Goal: Complete application form: Complete application form

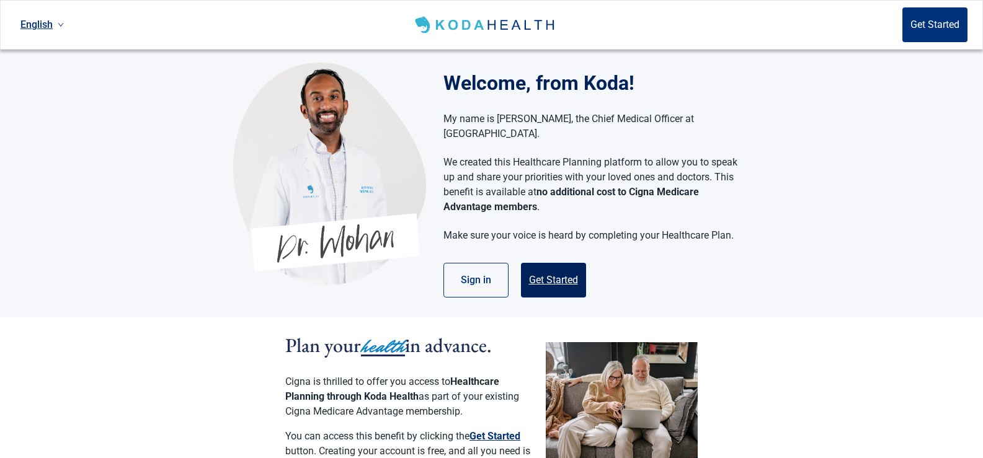
click at [545, 267] on button "Get Started" at bounding box center [553, 280] width 65 height 35
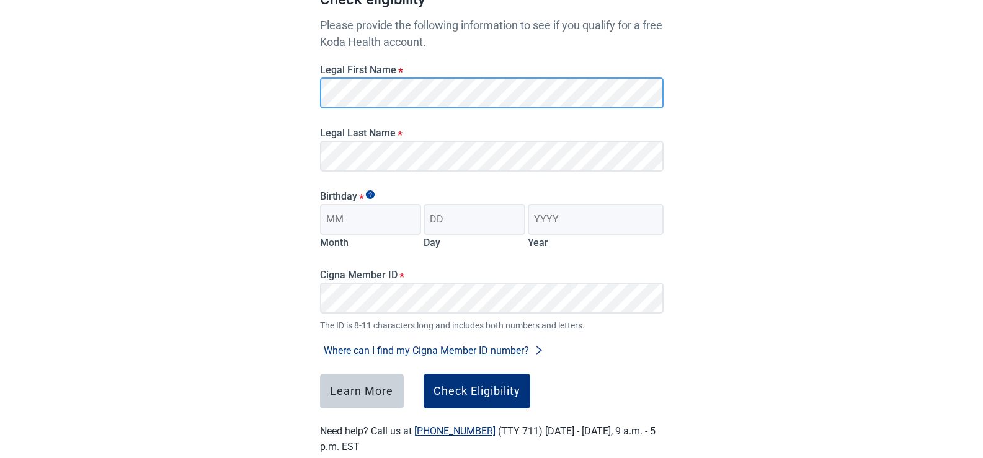
scroll to position [168, 0]
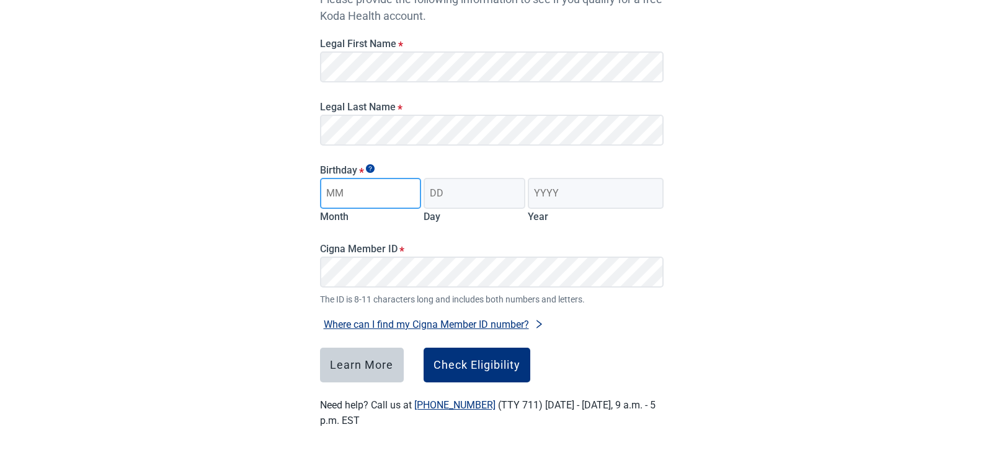
click at [337, 189] on input "Month" at bounding box center [371, 193] width 102 height 31
type input "12"
click at [435, 193] on input "Day" at bounding box center [475, 193] width 102 height 31
type input "21"
click at [535, 190] on input "Year" at bounding box center [595, 193] width 135 height 31
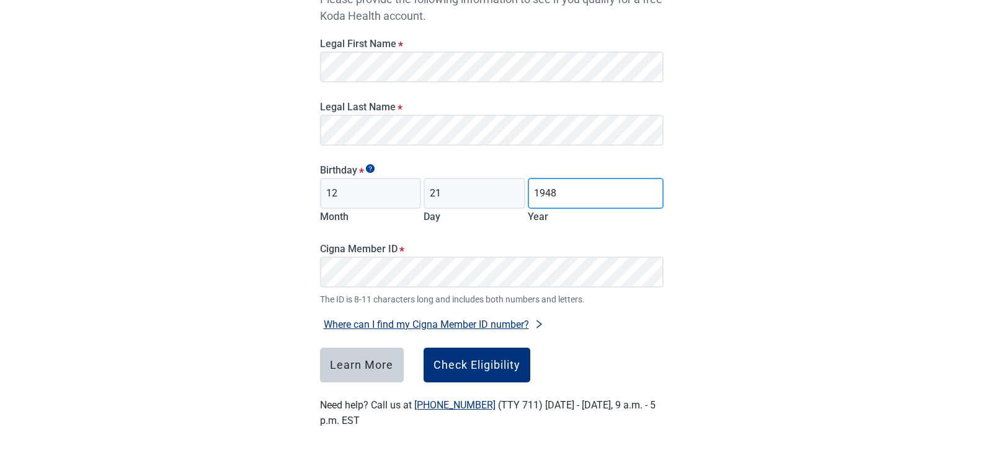
type input "1948"
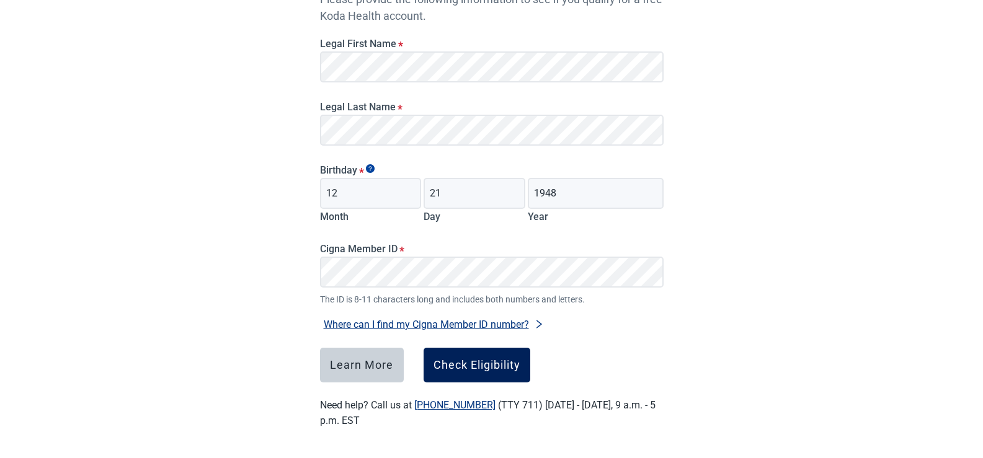
click at [468, 365] on div "Check Eligibility" at bounding box center [477, 365] width 87 height 12
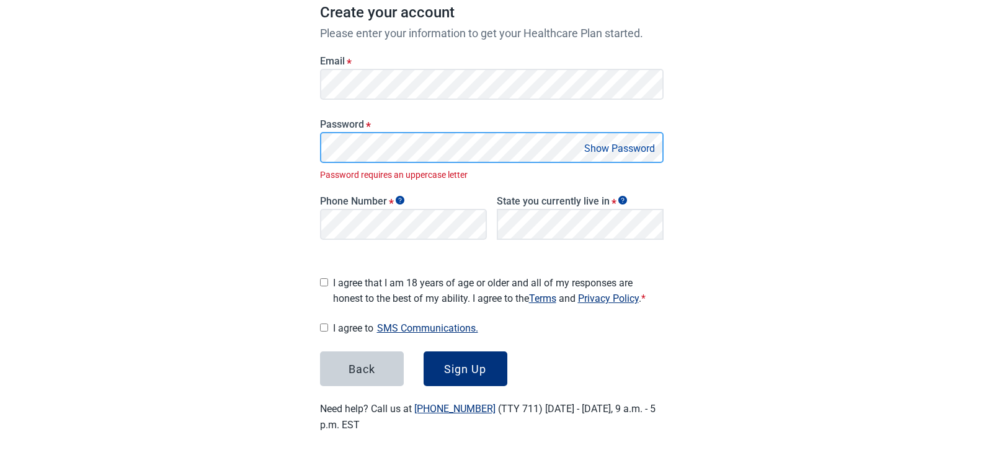
scroll to position [177, 0]
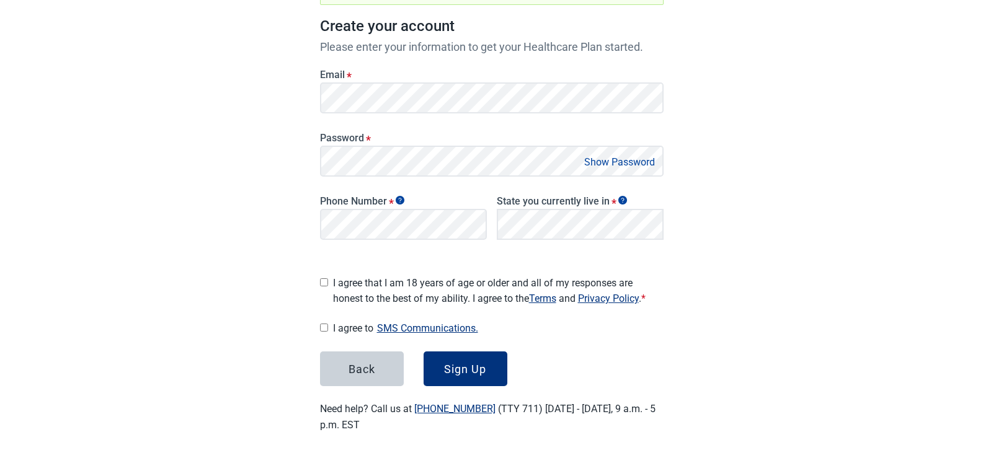
click at [589, 161] on button "Show Password" at bounding box center [620, 162] width 78 height 17
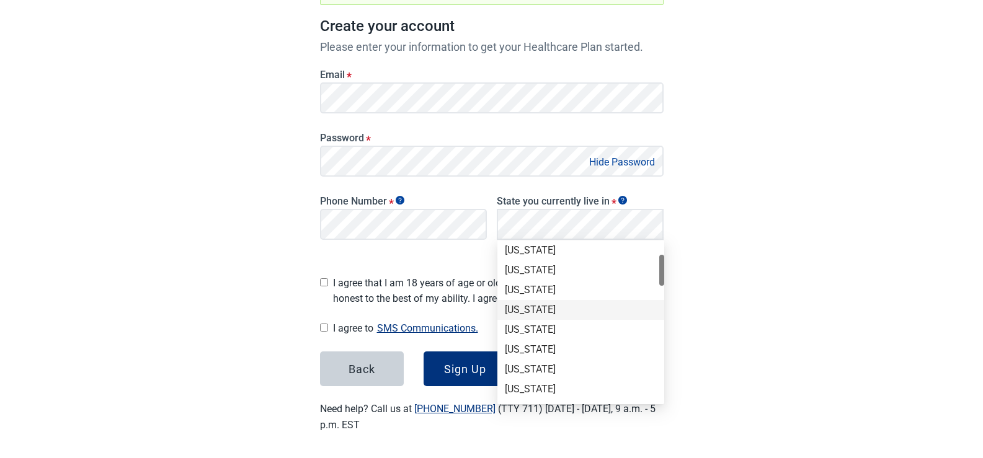
scroll to position [124, 0]
click at [514, 310] on div "[US_STATE]" at bounding box center [581, 308] width 152 height 14
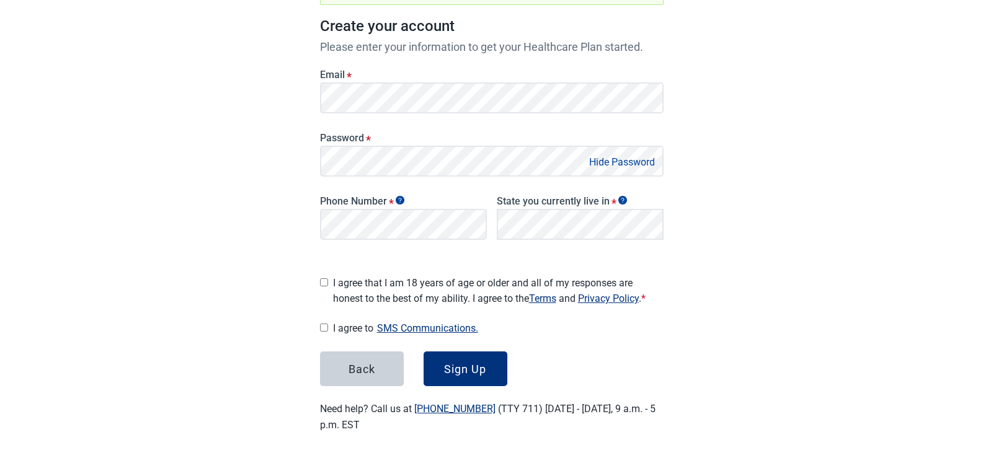
click at [324, 279] on input "I agree that I am 18 years of age or older and all of my responses are honest t…" at bounding box center [324, 283] width 8 height 8
checkbox input "true"
click at [326, 324] on input "I agree to SMS Communications." at bounding box center [324, 328] width 8 height 8
checkbox input "true"
click at [471, 363] on div "Sign Up" at bounding box center [465, 369] width 42 height 12
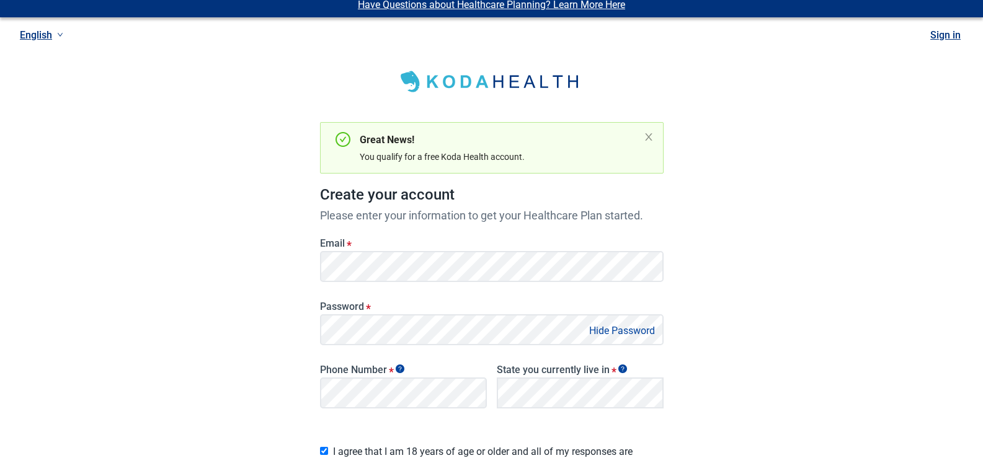
scroll to position [0, 0]
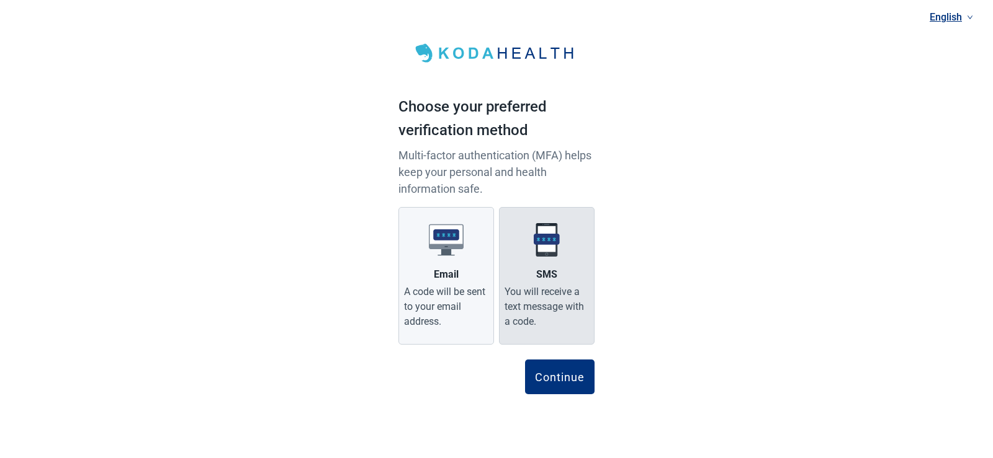
click at [549, 262] on label "SMS You will receive a text message with a code." at bounding box center [547, 276] width 96 height 138
click at [0, 0] on input "SMS You will receive a text message with a code." at bounding box center [0, 0] width 0 height 0
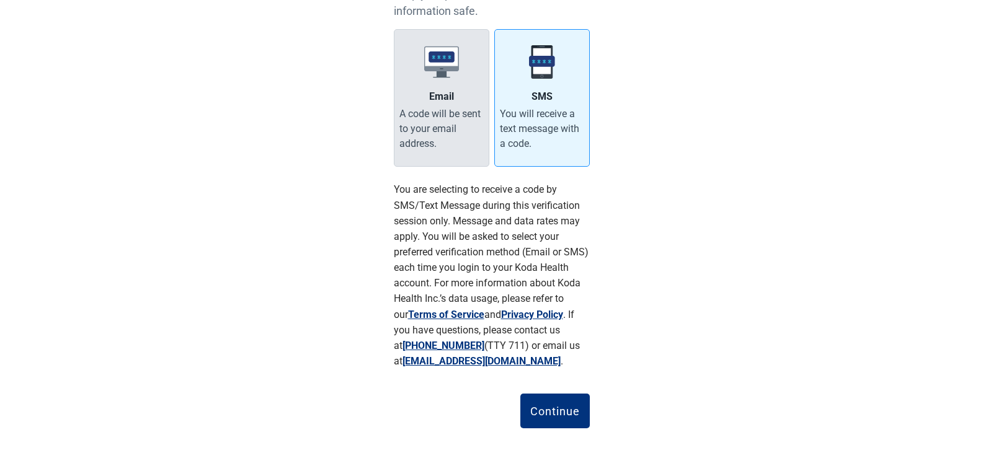
scroll to position [186, 0]
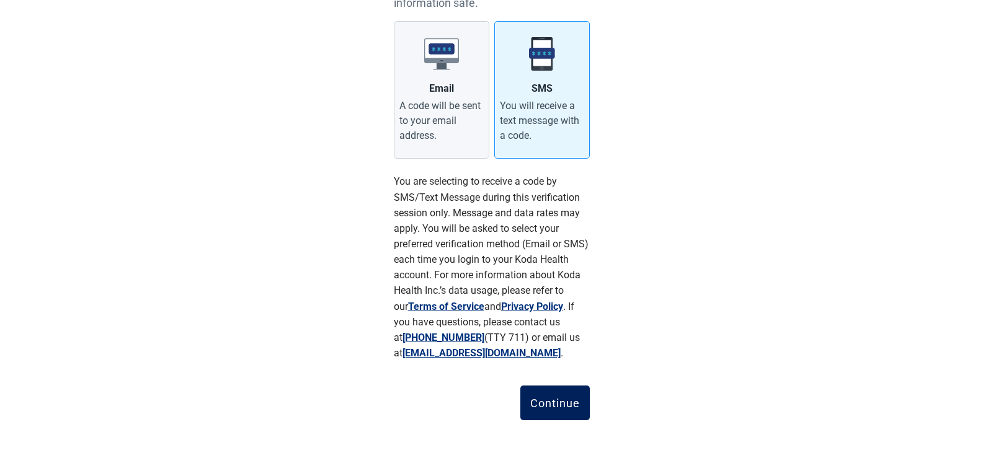
click at [548, 399] on div "Continue" at bounding box center [555, 403] width 50 height 12
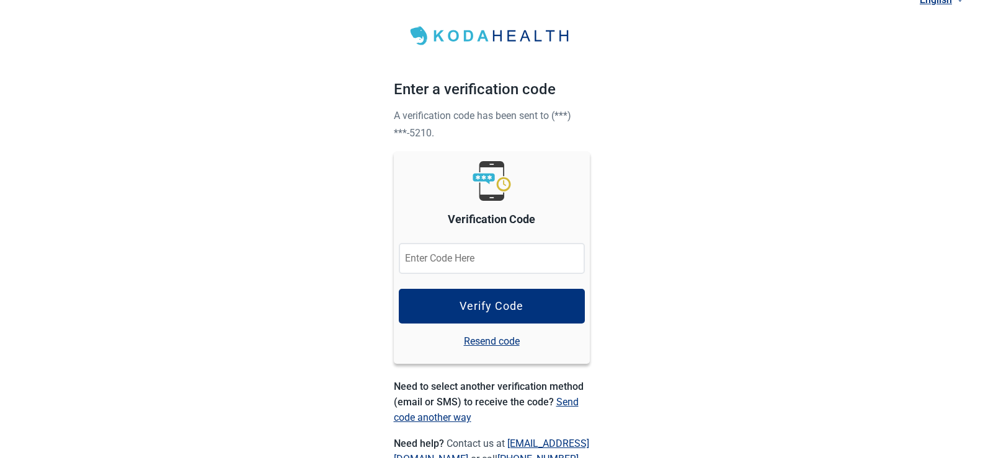
click at [412, 257] on input "Verification Code" at bounding box center [492, 258] width 186 height 31
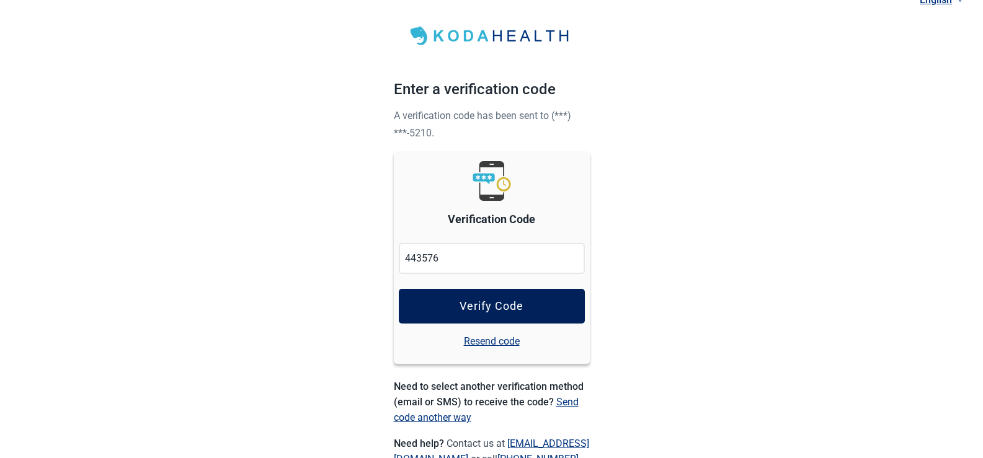
type input "443576"
click at [486, 303] on div "Verify Code" at bounding box center [492, 306] width 64 height 12
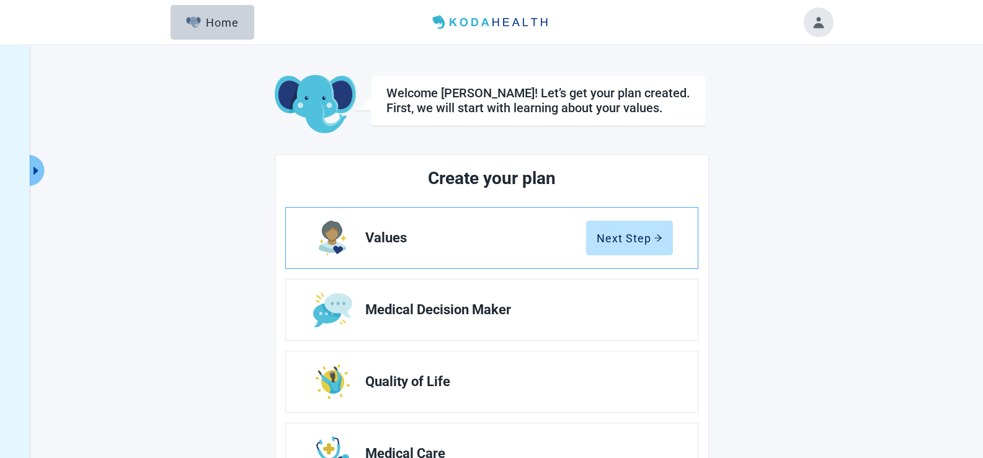
click at [380, 236] on span "Values" at bounding box center [475, 238] width 221 height 15
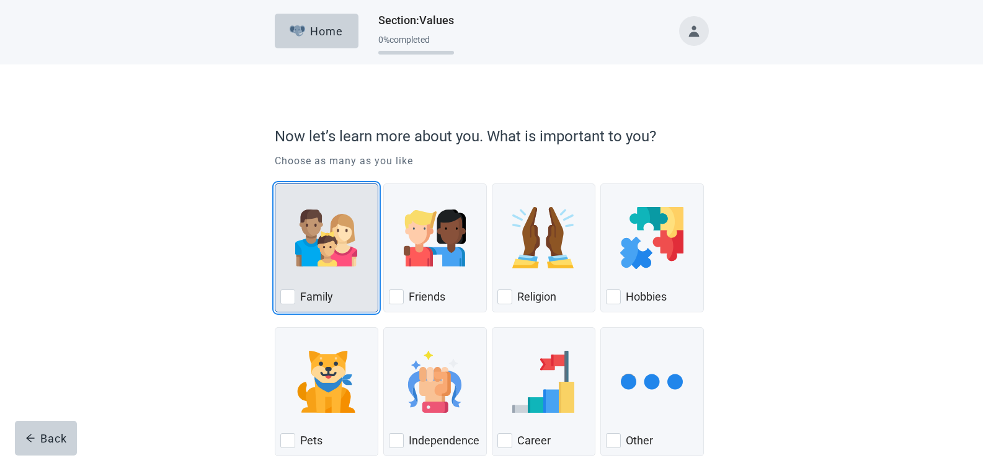
click at [288, 294] on div "Family, checkbox, not checked" at bounding box center [287, 297] width 15 height 15
click at [275, 184] on input "Family" at bounding box center [275, 184] width 1 height 1
checkbox input "true"
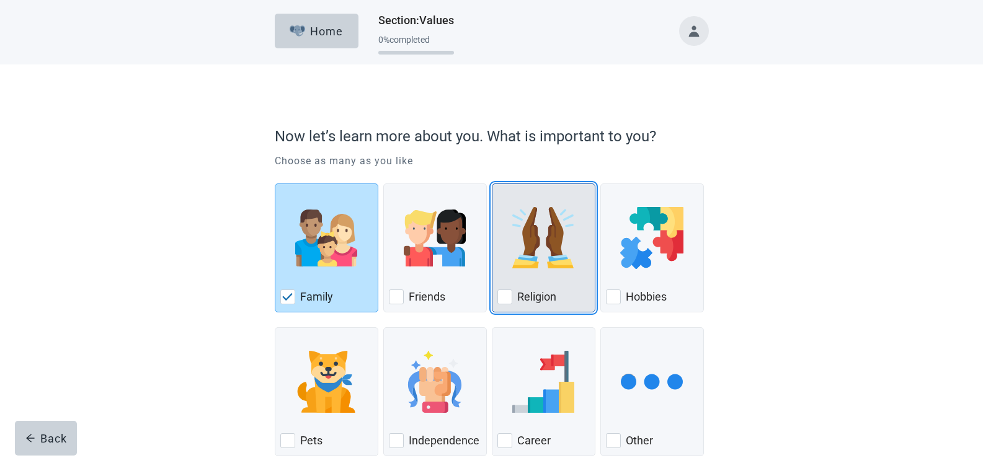
click at [507, 294] on div "Religion, checkbox, not checked" at bounding box center [505, 297] width 15 height 15
click at [493, 184] on input "Religion" at bounding box center [492, 184] width 1 height 1
checkbox input "true"
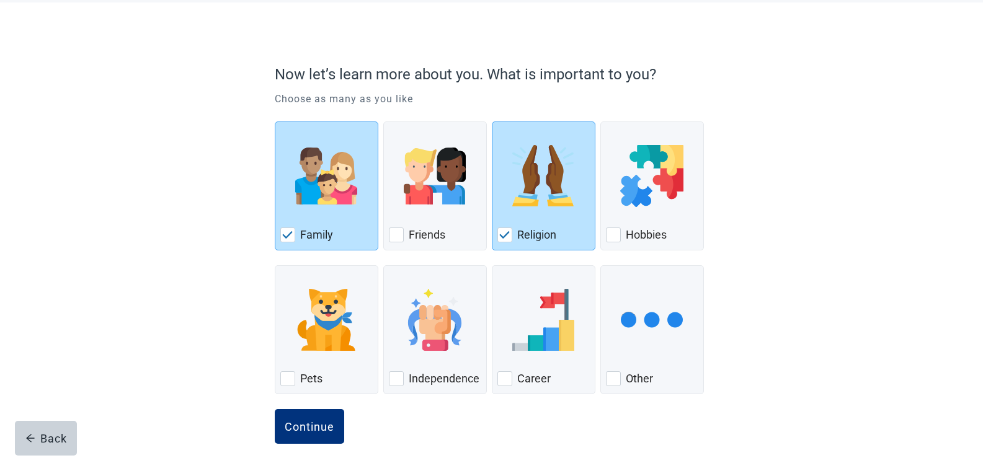
scroll to position [75, 0]
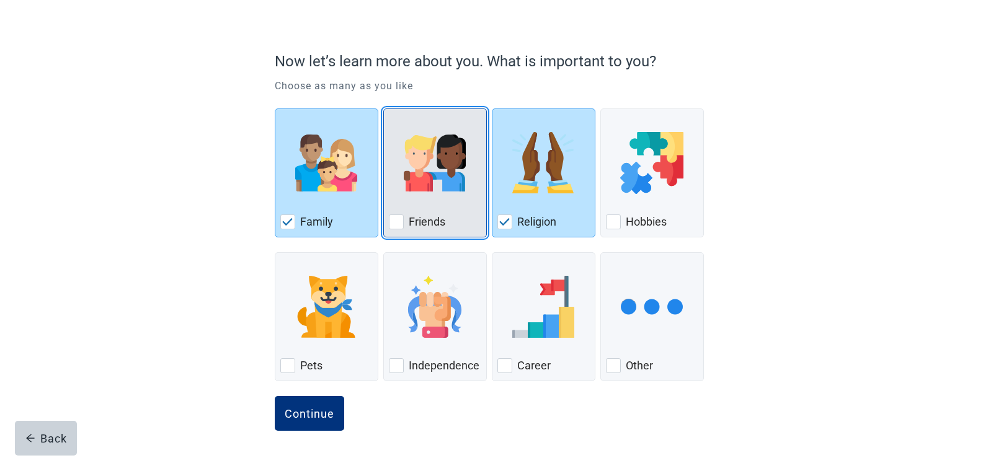
click at [395, 219] on div "Friends, checkbox, not checked" at bounding box center [396, 222] width 15 height 15
click at [384, 109] on input "Friends" at bounding box center [383, 109] width 1 height 1
checkbox input "true"
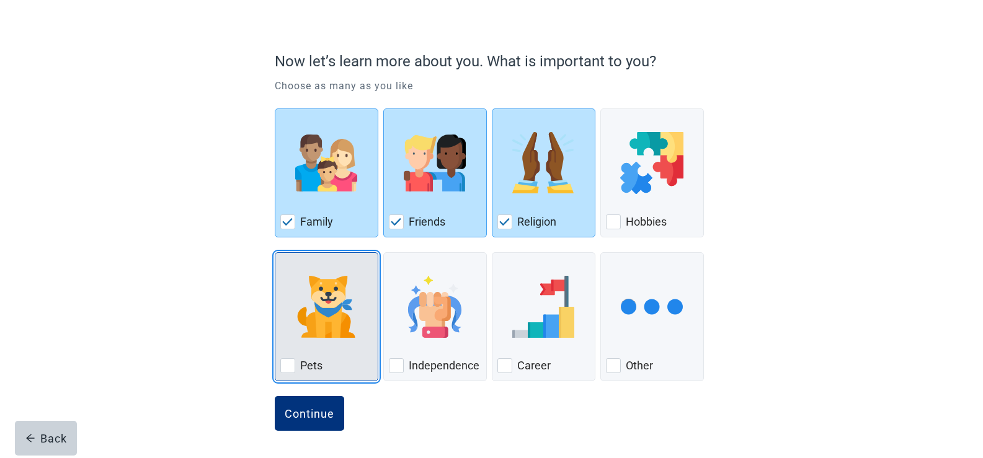
click at [285, 364] on div "Pets, checkbox, not checked" at bounding box center [287, 366] width 15 height 15
click at [275, 253] on input "Pets" at bounding box center [275, 252] width 1 height 1
checkbox input "true"
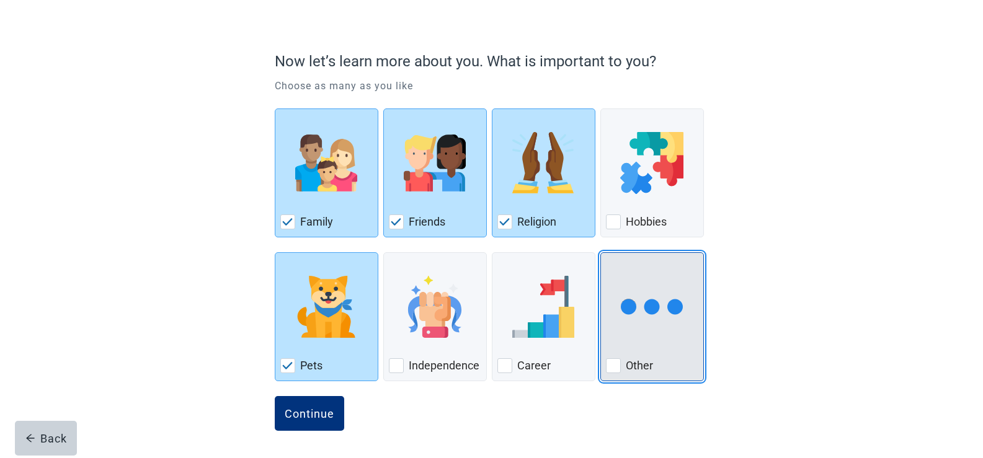
click at [650, 324] on img "Other, checkbox, not checked" at bounding box center [652, 307] width 62 height 62
click at [601, 253] on input "Other" at bounding box center [601, 252] width 1 height 1
checkbox input "true"
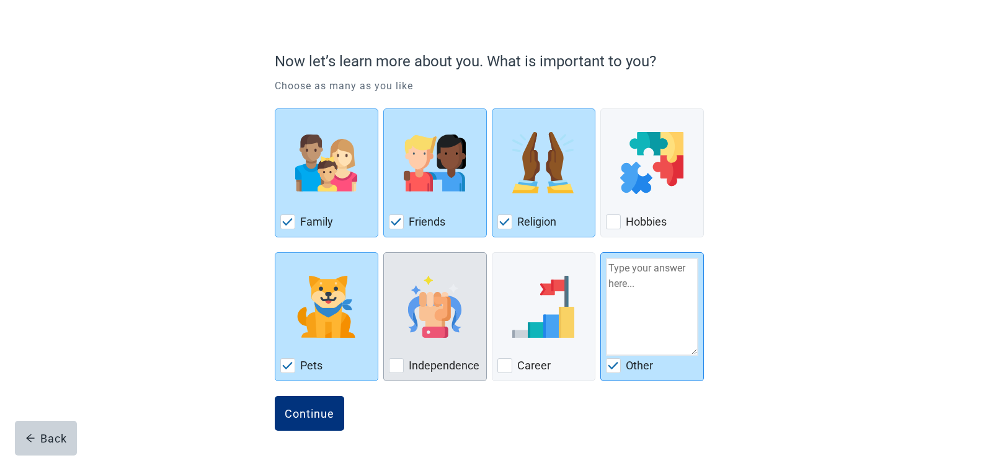
click at [435, 321] on img "Independence, checkbox, not checked" at bounding box center [435, 307] width 62 height 62
click at [384, 253] on input "Independence" at bounding box center [383, 252] width 1 height 1
checkbox input "true"
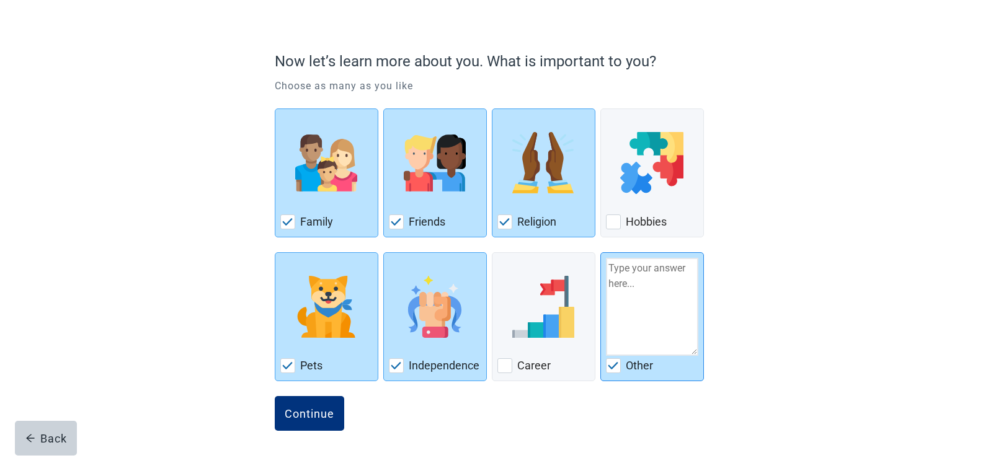
click at [760, 220] on div "Now let’s learn more about you. What is important to you? Choose as many as you…" at bounding box center [491, 223] width 885 height 469
click at [307, 419] on div "Continue" at bounding box center [310, 414] width 50 height 12
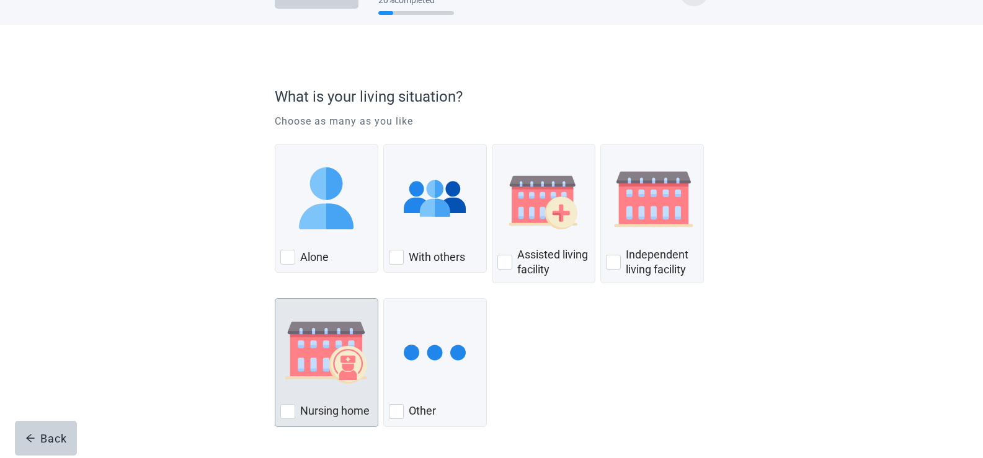
scroll to position [62, 0]
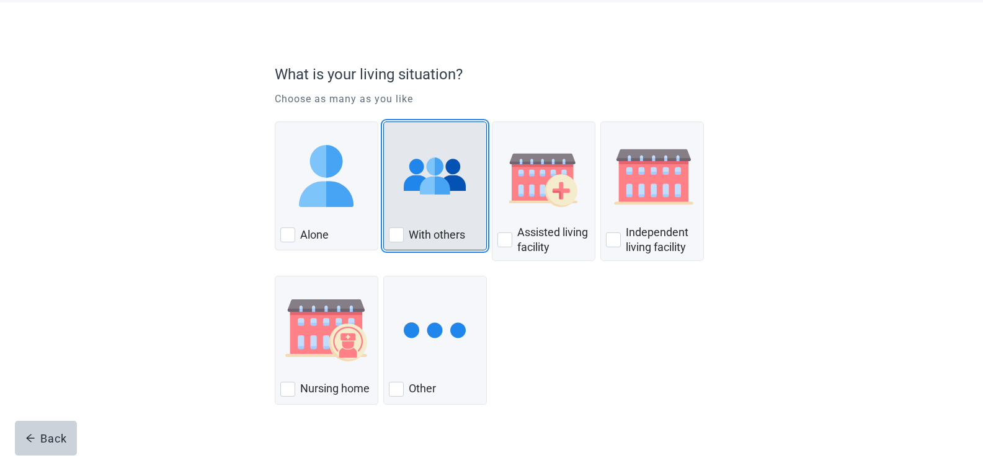
click at [395, 239] on div "With Others, checkbox, not checked" at bounding box center [396, 235] width 15 height 15
click at [384, 122] on input "With others" at bounding box center [383, 122] width 1 height 1
checkbox input "true"
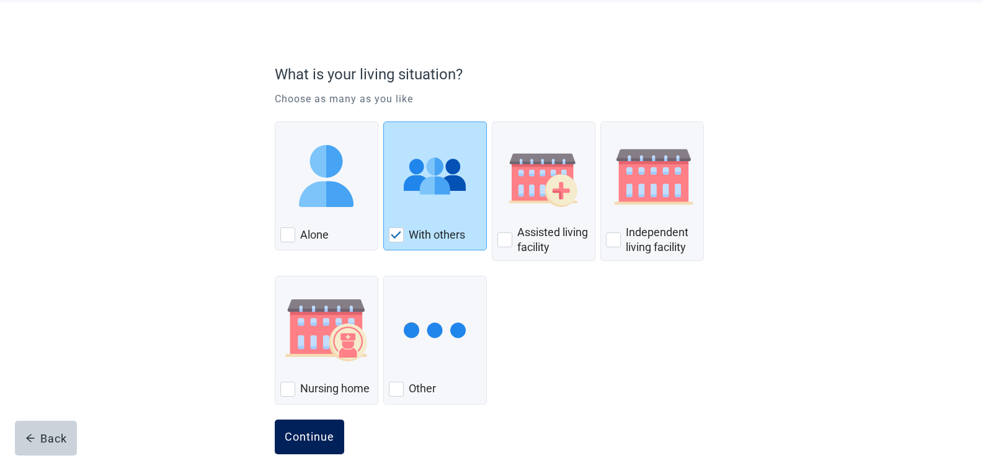
click at [311, 438] on div "Continue" at bounding box center [310, 437] width 50 height 12
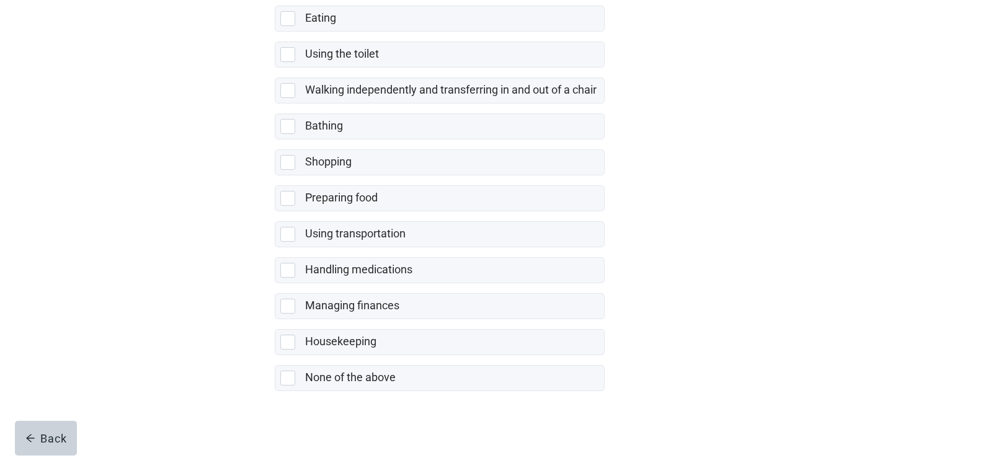
scroll to position [228, 0]
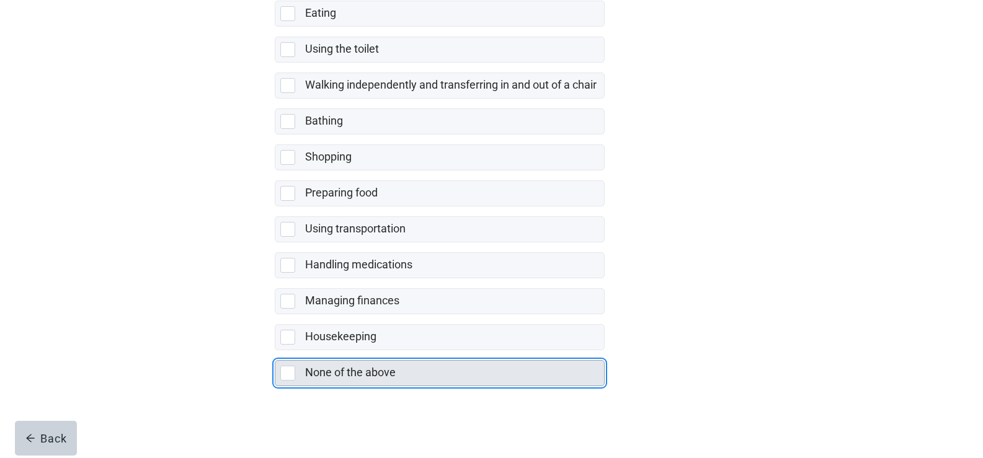
click at [284, 373] on div "None of the above, checkbox, not selected" at bounding box center [287, 373] width 15 height 15
click at [275, 351] on input "None of the above" at bounding box center [275, 351] width 1 height 1
checkbox input "true"
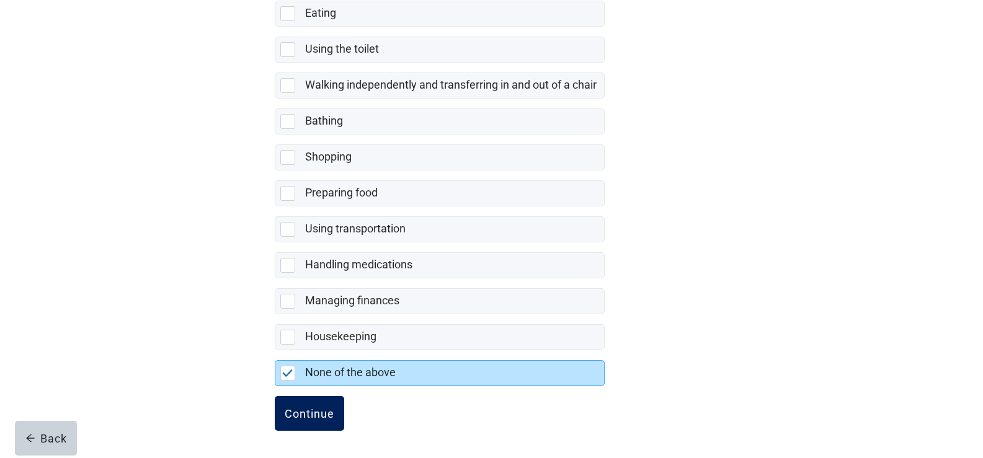
click at [306, 411] on div "Continue" at bounding box center [310, 414] width 50 height 12
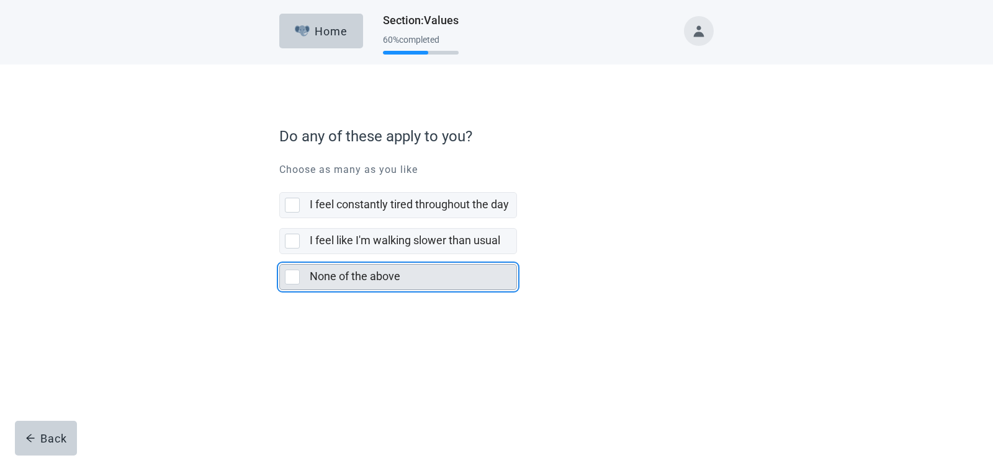
click at [288, 279] on div "None of the above, checkbox, not selected" at bounding box center [292, 277] width 15 height 15
click at [280, 255] on input "None of the above" at bounding box center [279, 254] width 1 height 1
checkbox input "true"
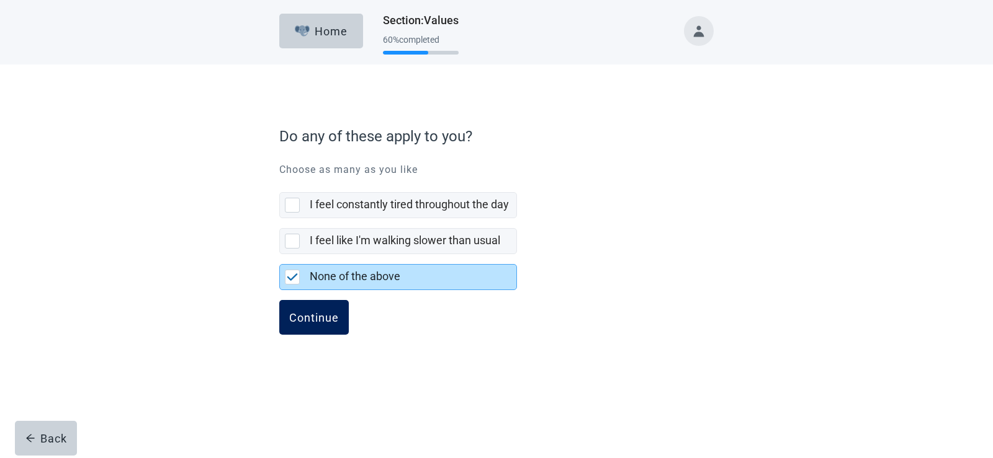
click at [313, 315] on div "Continue" at bounding box center [314, 317] width 50 height 12
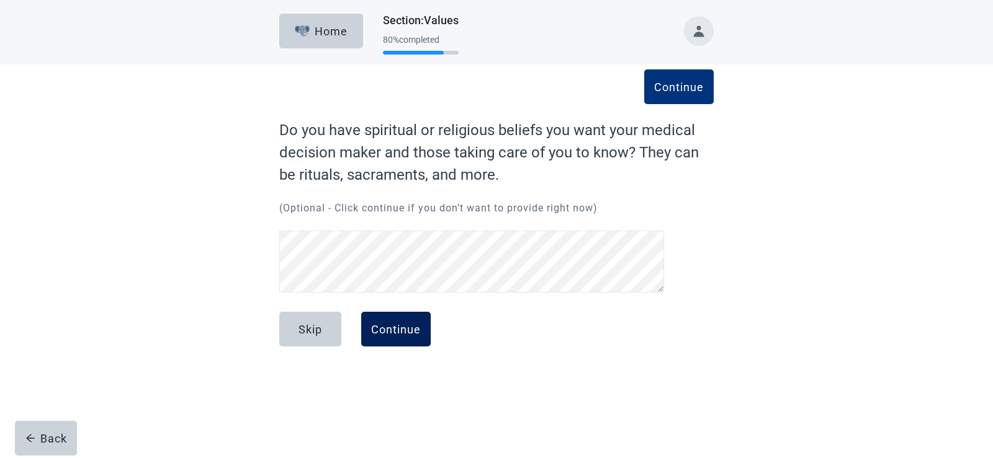
click at [385, 329] on div "Continue" at bounding box center [396, 329] width 50 height 12
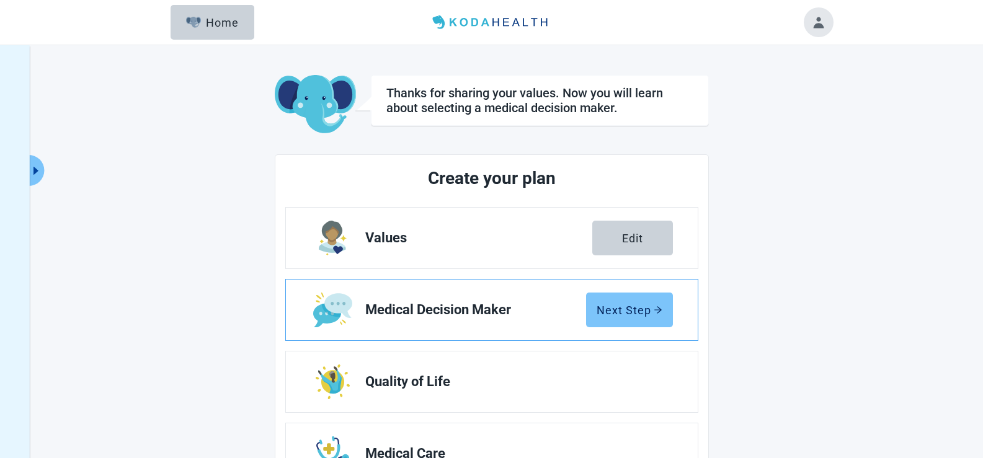
click at [631, 313] on div "Next Step" at bounding box center [630, 310] width 66 height 12
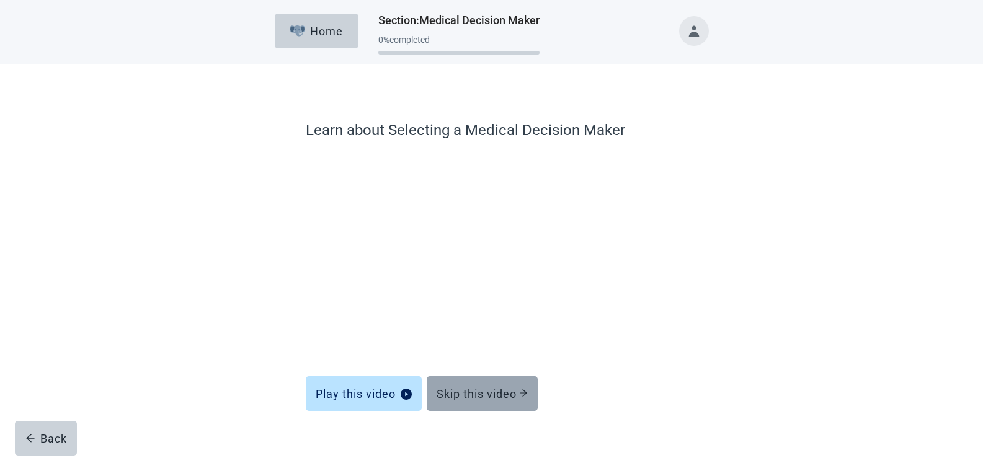
click at [494, 386] on button "Skip this video" at bounding box center [482, 394] width 111 height 35
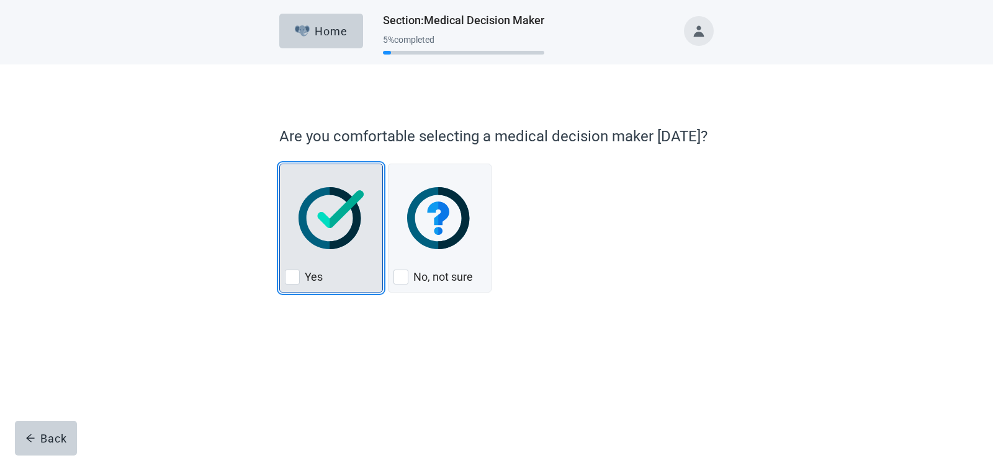
click at [293, 276] on div "Yes, checkbox, not checked" at bounding box center [292, 277] width 15 height 15
click at [280, 164] on input "Yes" at bounding box center [279, 164] width 1 height 1
checkbox input "true"
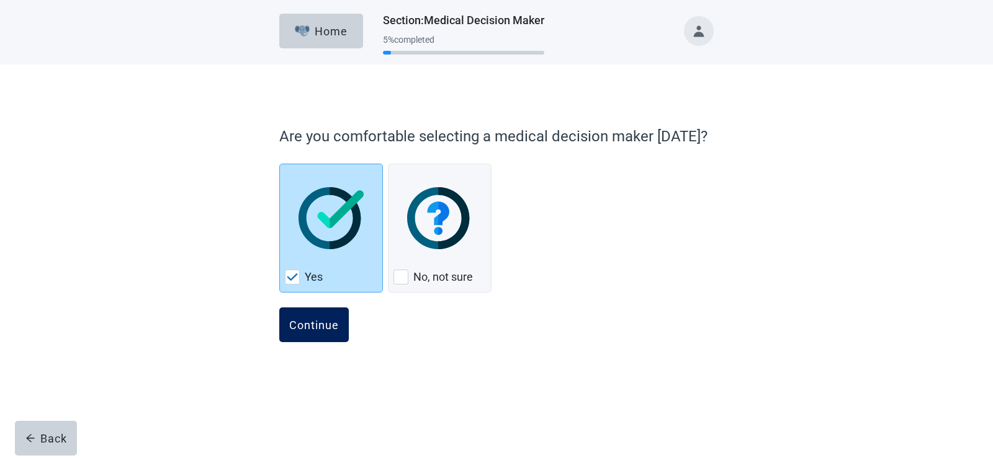
click at [312, 326] on div "Continue" at bounding box center [314, 325] width 50 height 12
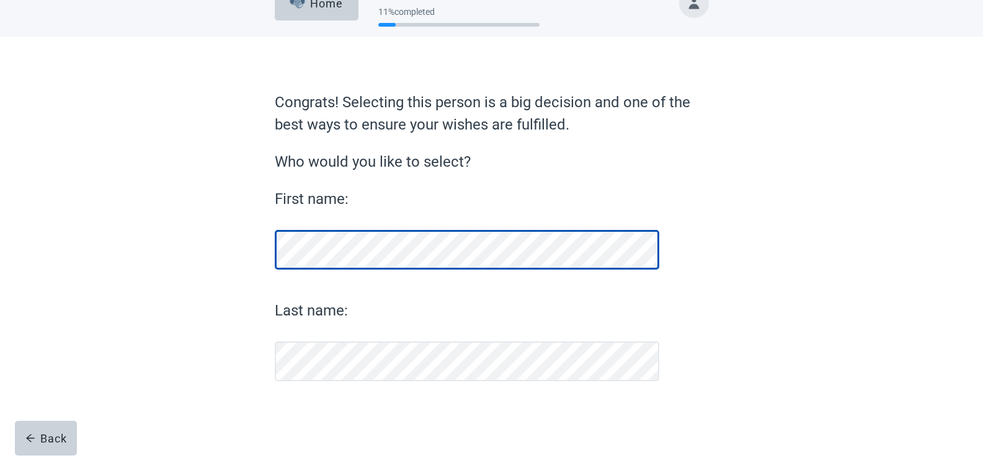
scroll to position [28, 0]
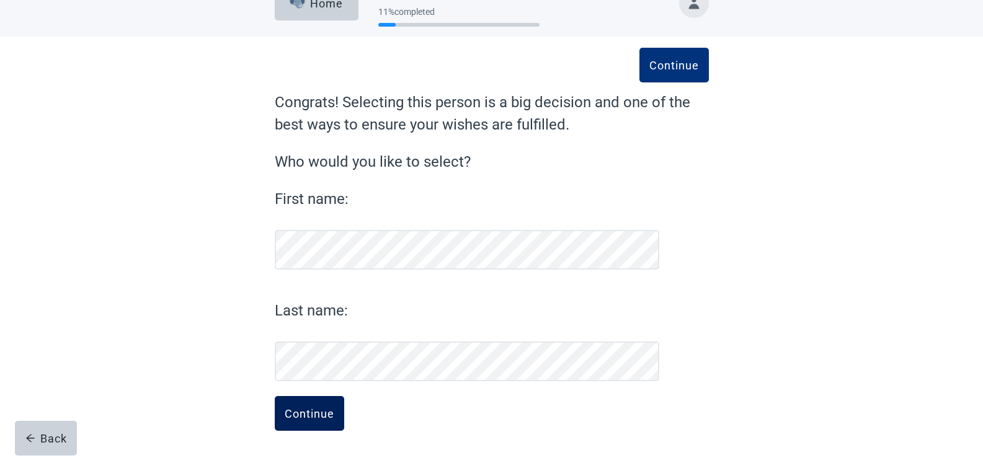
click at [310, 413] on div "Continue" at bounding box center [310, 414] width 50 height 12
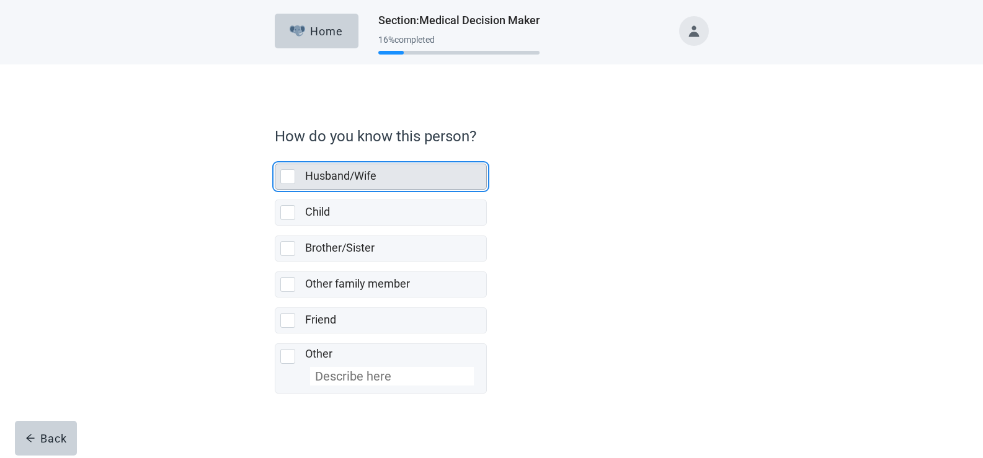
click at [287, 179] on div "Husband/Wife, checkbox, not selected" at bounding box center [287, 176] width 15 height 15
click at [275, 154] on input "Husband/Wife" at bounding box center [275, 154] width 1 height 1
checkbox input "true"
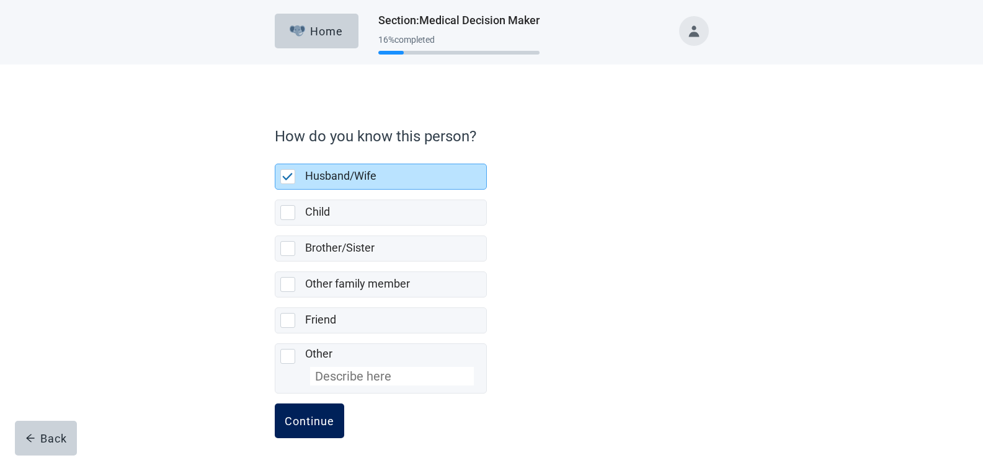
click at [303, 416] on div "Continue" at bounding box center [310, 421] width 50 height 12
